Goal: Transaction & Acquisition: Purchase product/service

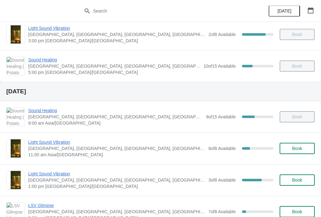
scroll to position [134, 0]
click at [300, 150] on span "Book" at bounding box center [297, 148] width 10 height 5
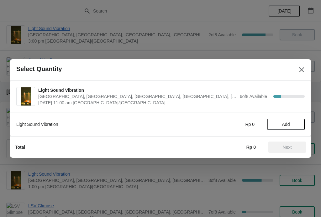
click at [292, 125] on span "Add" at bounding box center [286, 124] width 26 height 5
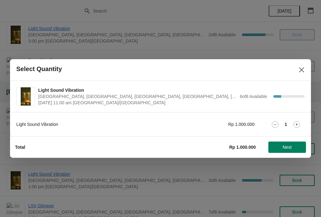
click at [289, 145] on span "Next" at bounding box center [287, 147] width 9 height 5
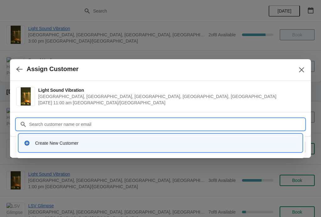
click at [154, 140] on div "Create New Customer" at bounding box center [166, 143] width 262 height 6
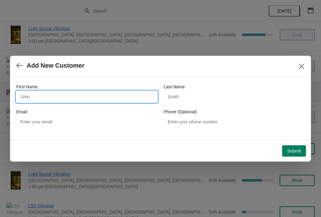
click at [126, 92] on input "First Name" at bounding box center [86, 96] width 141 height 11
type input "Carlo"
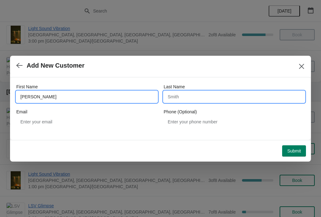
click at [215, 93] on input "Last Name" at bounding box center [234, 96] width 141 height 11
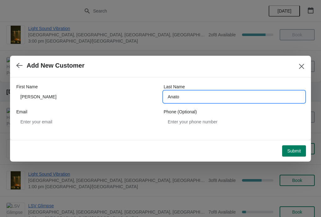
type input "Anato"
click at [297, 150] on span "Submit" at bounding box center [294, 151] width 14 height 5
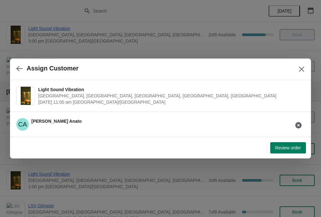
click at [294, 148] on span "Review order" at bounding box center [288, 147] width 26 height 5
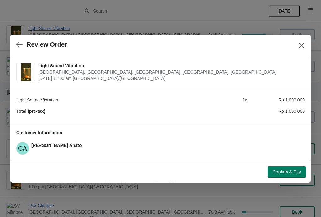
click at [283, 172] on span "Confirm & Pay" at bounding box center [287, 172] width 28 height 5
